Goal: Information Seeking & Learning: Learn about a topic

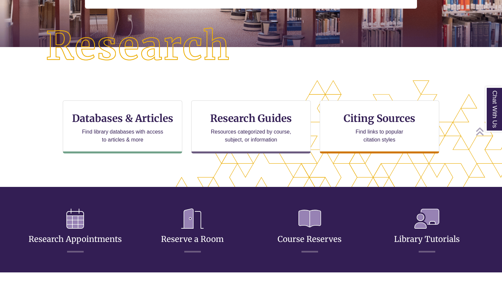
scroll to position [151, 0]
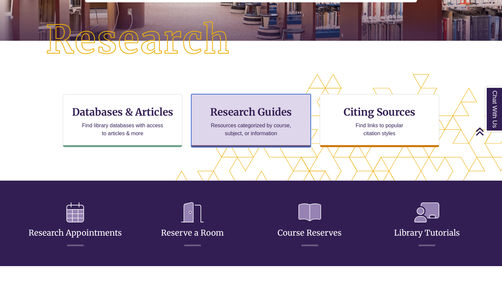
click at [236, 127] on p "Resources categorized by course, subject, or information" at bounding box center [251, 130] width 87 height 16
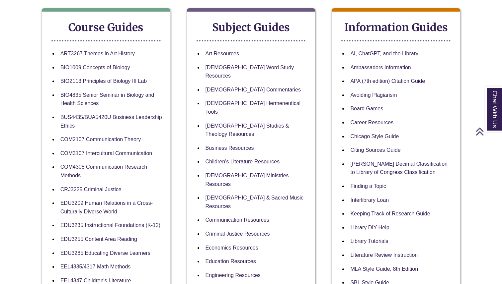
scroll to position [121, 0]
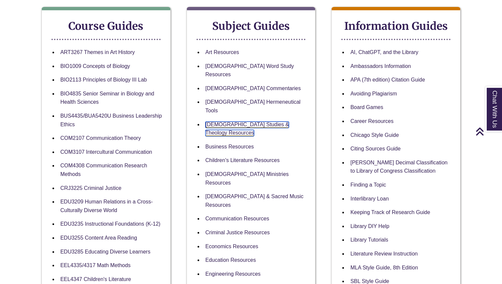
click at [222, 122] on link "[DEMOGRAPHIC_DATA] Studies & Theology Resources" at bounding box center [247, 129] width 84 height 15
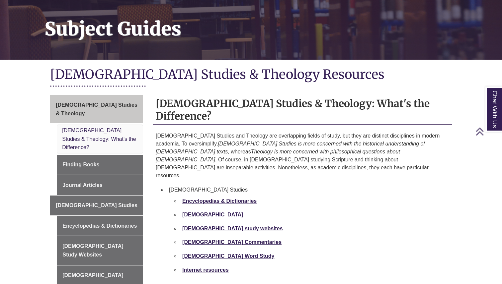
scroll to position [107, 0]
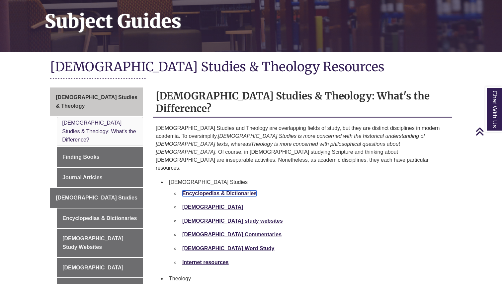
click at [212, 191] on strong "Encyclopedias & Dictionaries" at bounding box center [219, 194] width 74 height 6
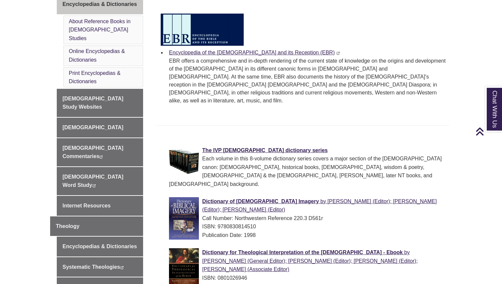
scroll to position [294, 0]
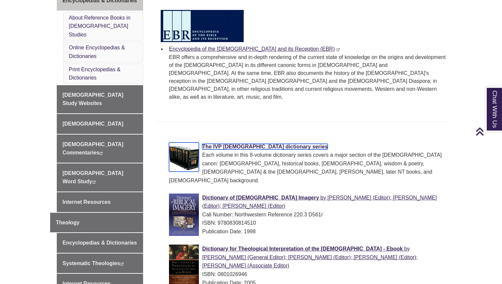
click at [230, 144] on span "The IVP [DEMOGRAPHIC_DATA] dictionary series" at bounding box center [264, 147] width 125 height 6
